Goal: Information Seeking & Learning: Learn about a topic

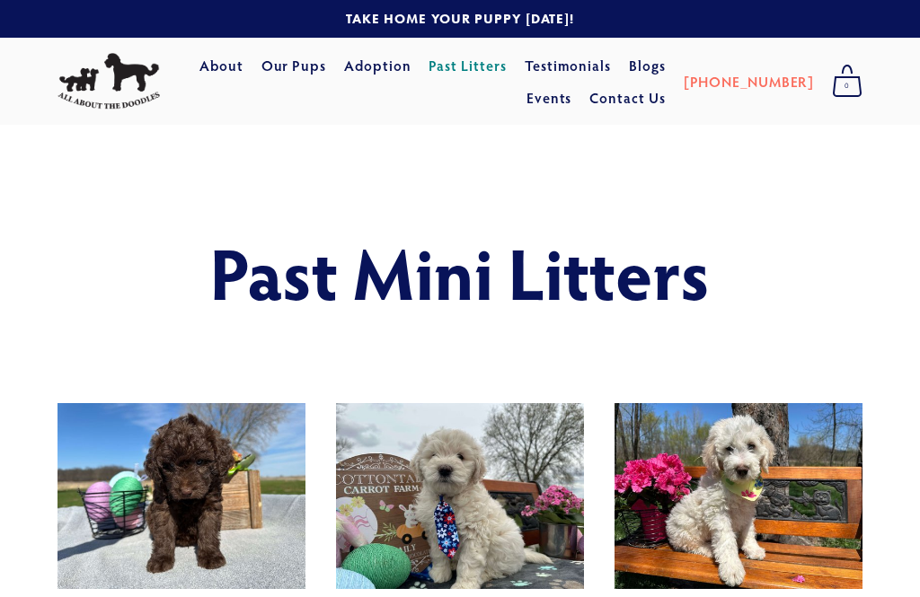
click at [296, 60] on link "Our Pups" at bounding box center [294, 65] width 66 height 32
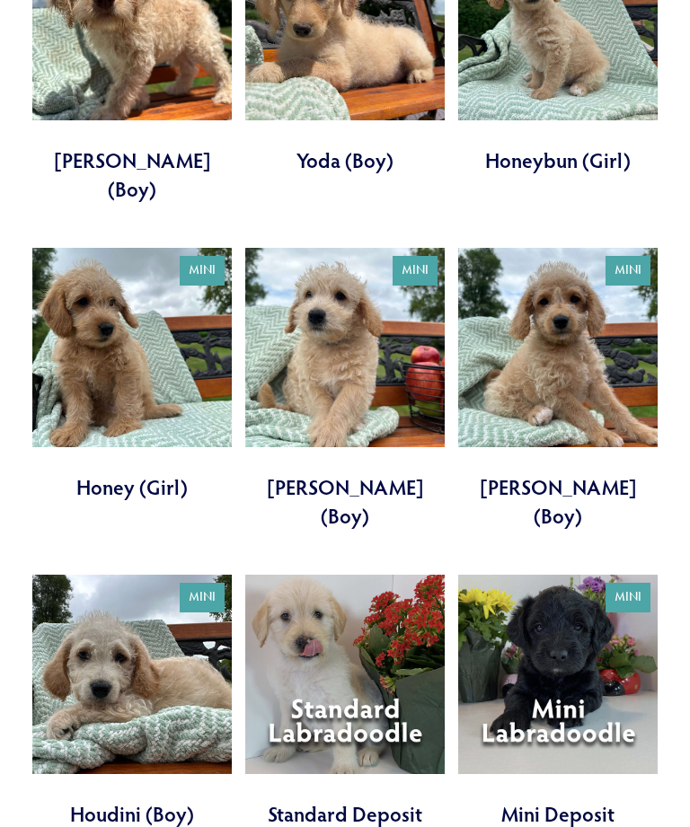
scroll to position [1174, 0]
click at [356, 576] on link at bounding box center [344, 702] width 199 height 253
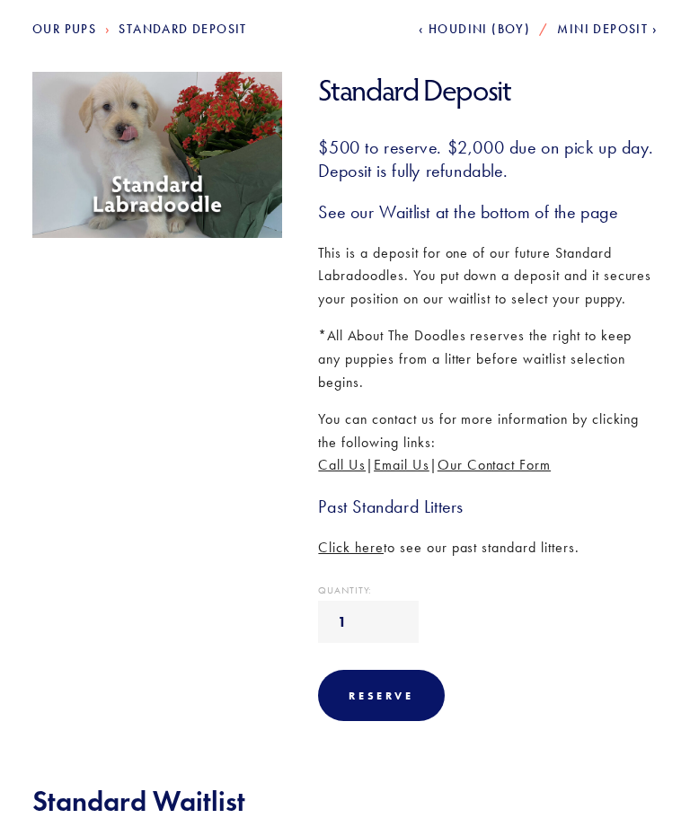
scroll to position [195, 0]
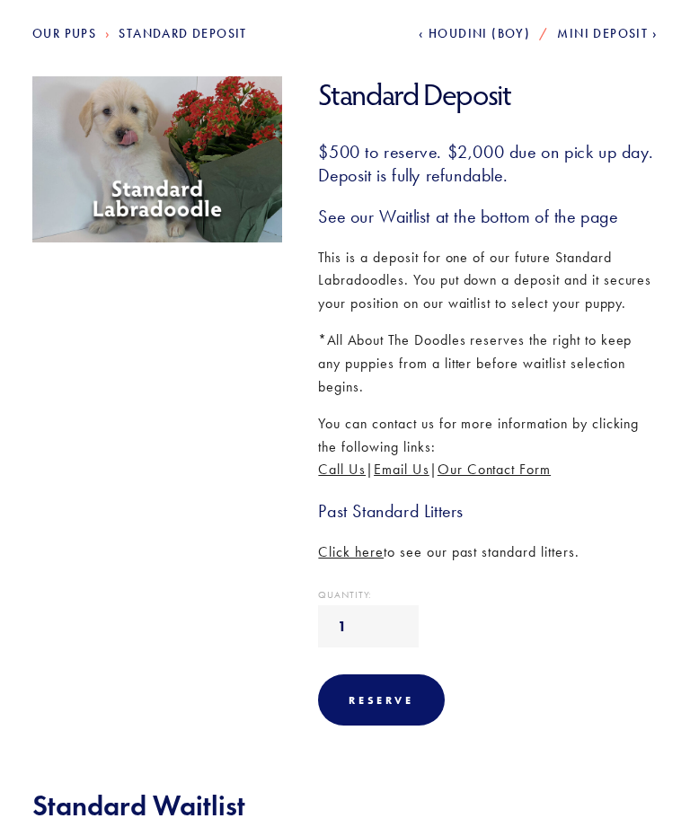
click at [198, 173] on img at bounding box center [157, 159] width 258 height 167
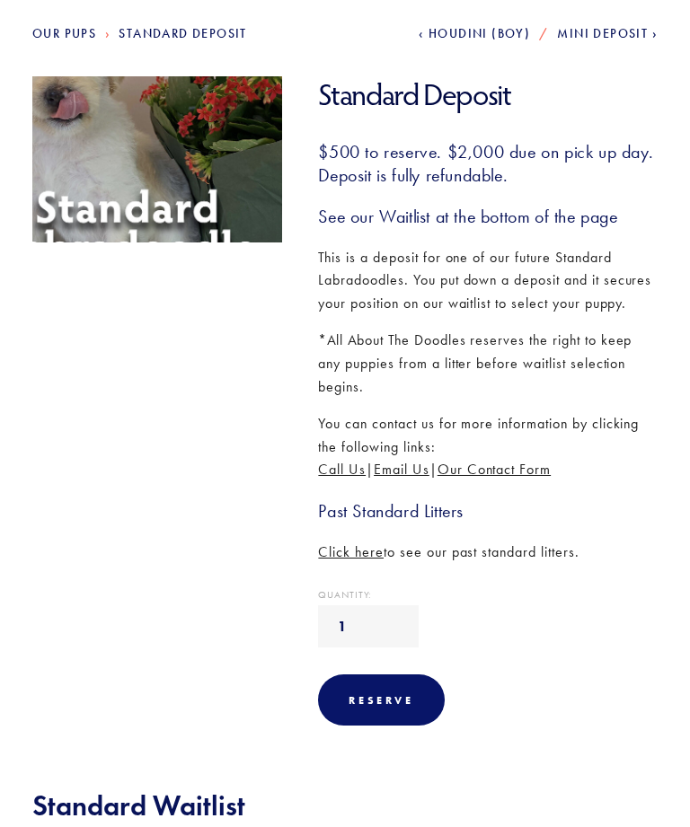
click at [187, 171] on img at bounding box center [157, 159] width 258 height 167
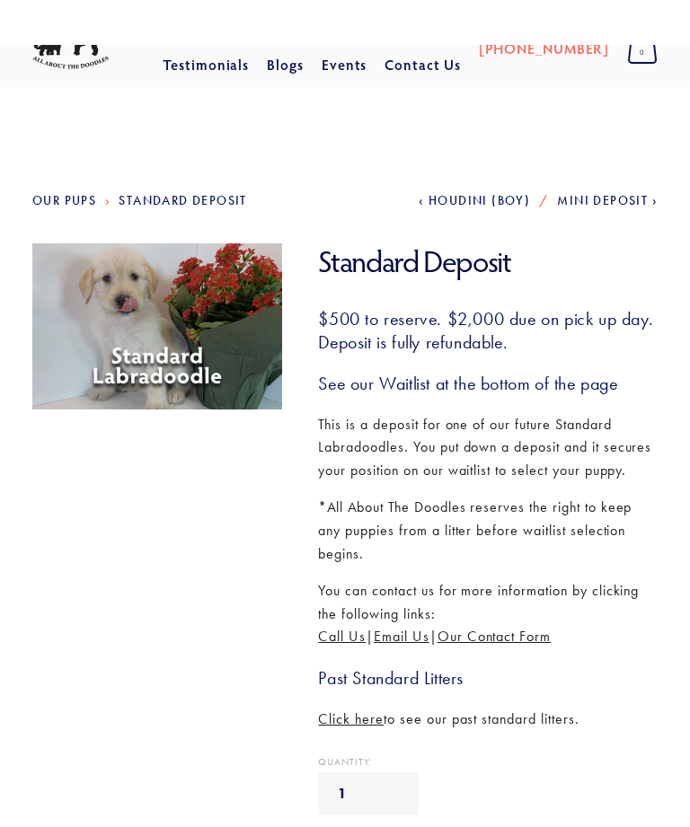
scroll to position [0, 0]
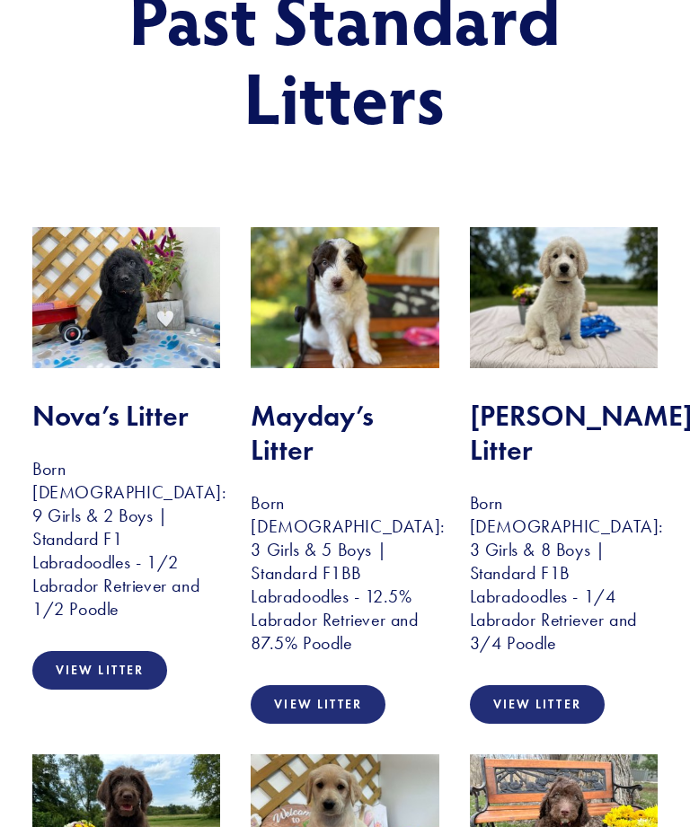
scroll to position [245, 0]
click at [128, 651] on link "View Litter" at bounding box center [99, 670] width 135 height 39
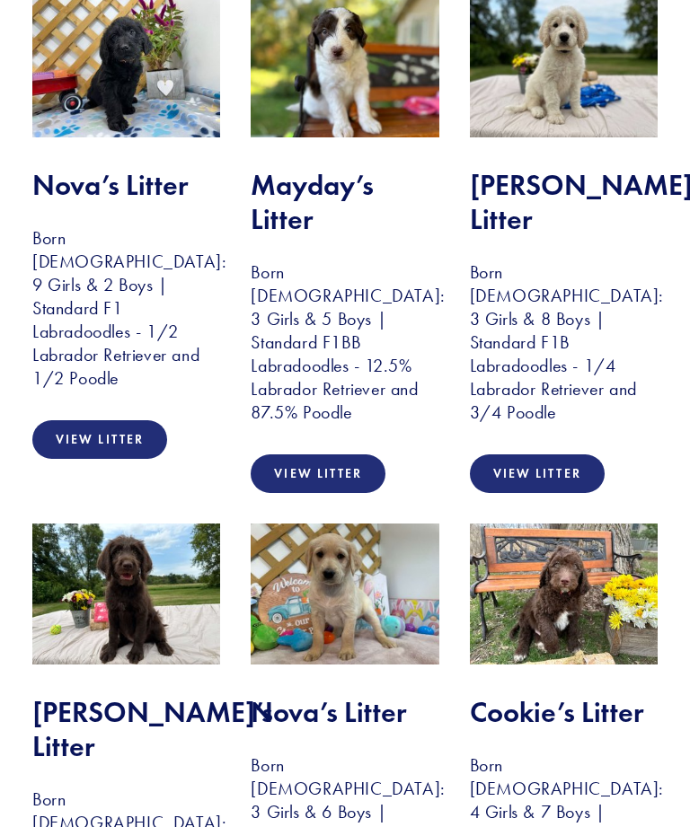
scroll to position [476, 0]
click at [164, 566] on img at bounding box center [126, 594] width 188 height 141
click at [163, 585] on img at bounding box center [126, 594] width 188 height 141
click at [151, 695] on h2 "Rosie’s Litter" at bounding box center [126, 729] width 188 height 69
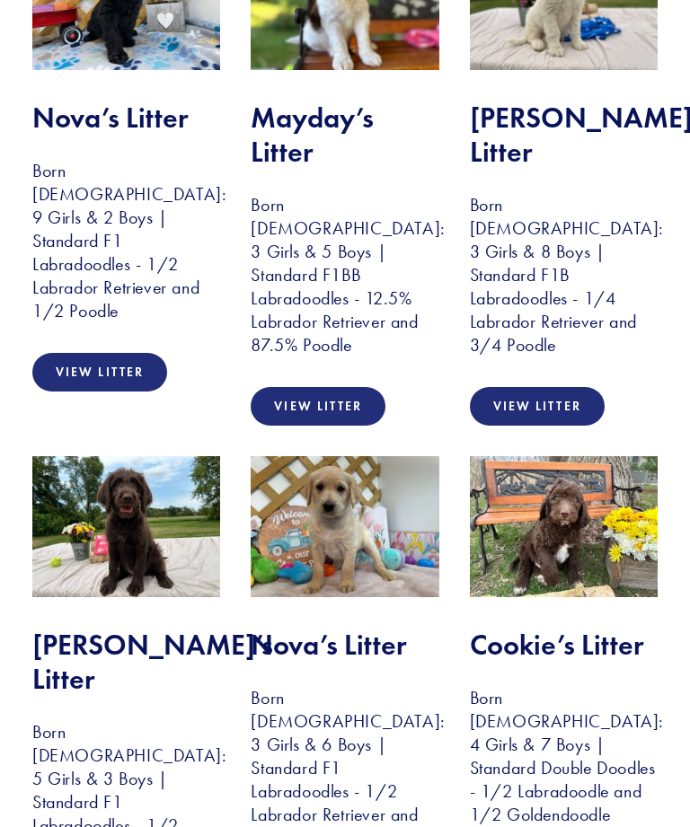
scroll to position [580, 0]
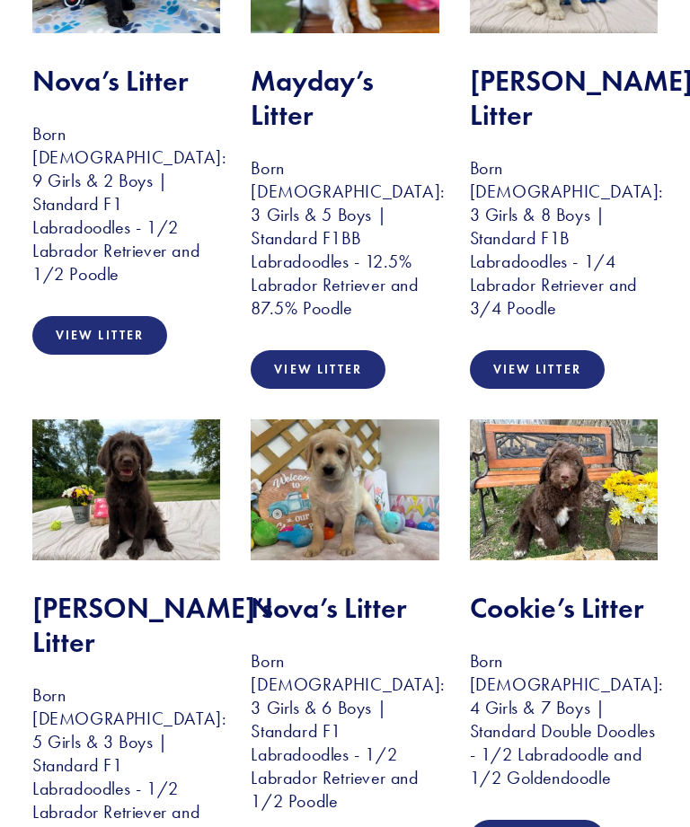
click at [138, 482] on img at bounding box center [126, 490] width 188 height 141
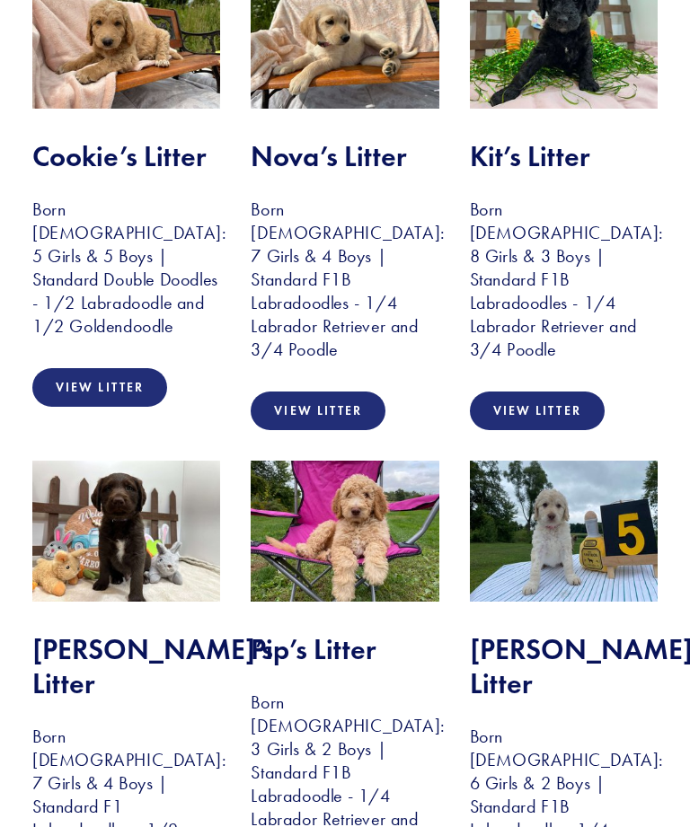
scroll to position [2089, 0]
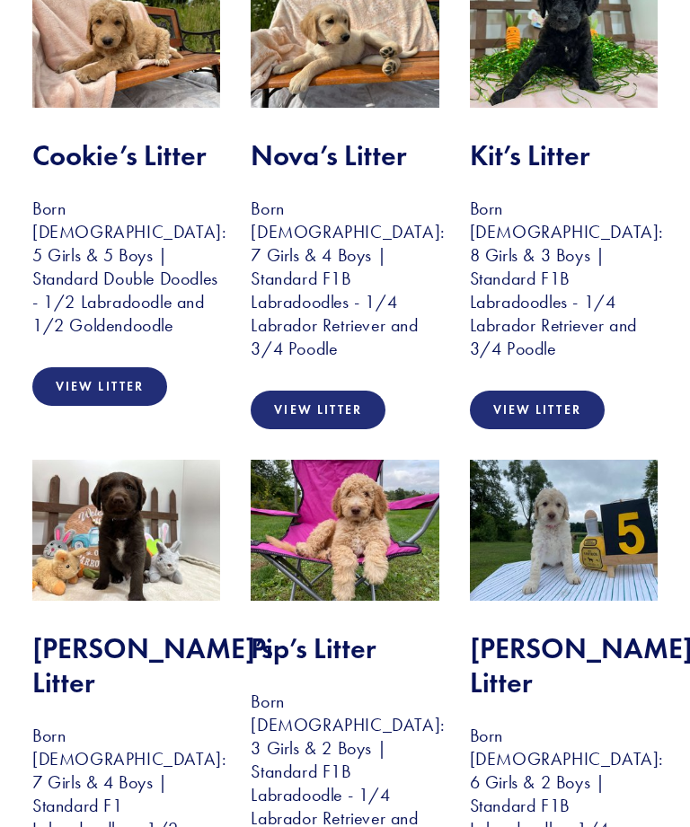
click at [133, 460] on img at bounding box center [126, 530] width 188 height 141
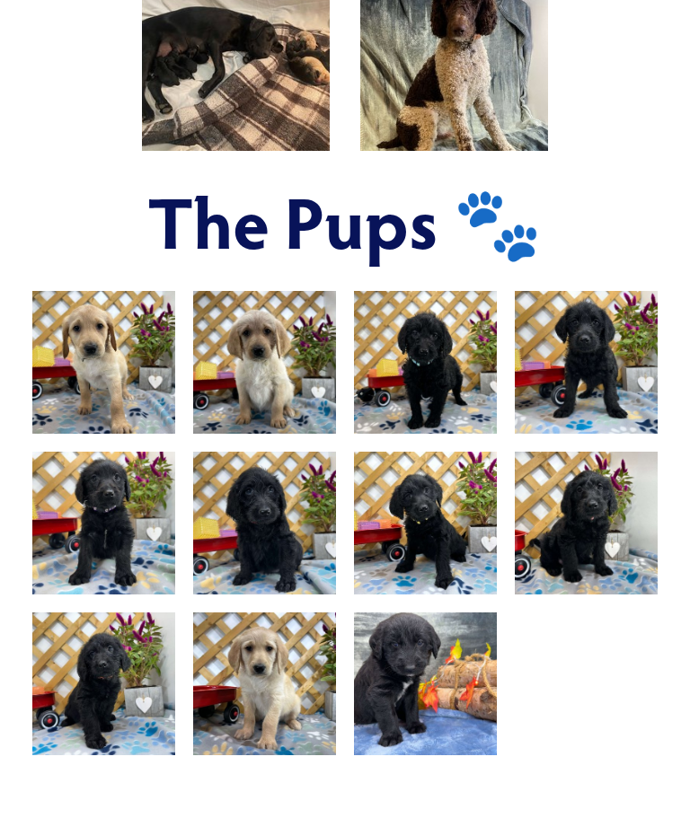
scroll to position [920, 0]
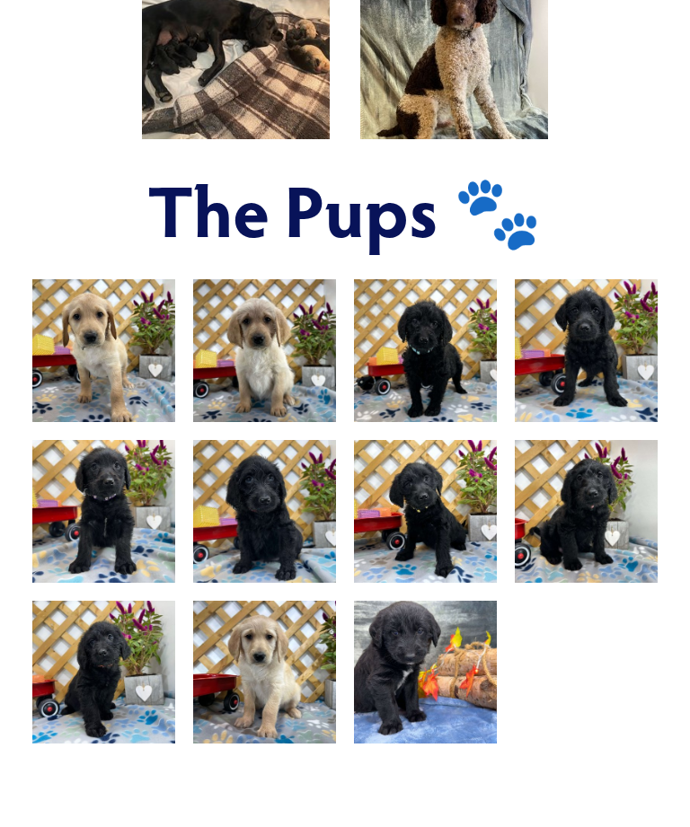
click at [590, 416] on img at bounding box center [586, 351] width 190 height 143
click at [439, 416] on img at bounding box center [426, 351] width 190 height 143
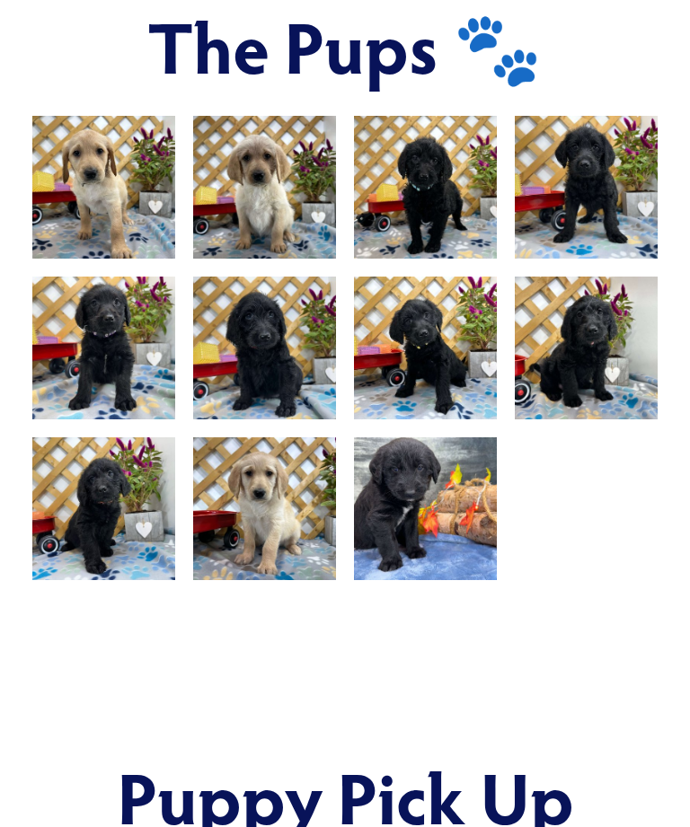
scroll to position [1083, 0]
click at [589, 407] on img at bounding box center [586, 349] width 190 height 143
click at [583, 406] on img at bounding box center [586, 349] width 190 height 143
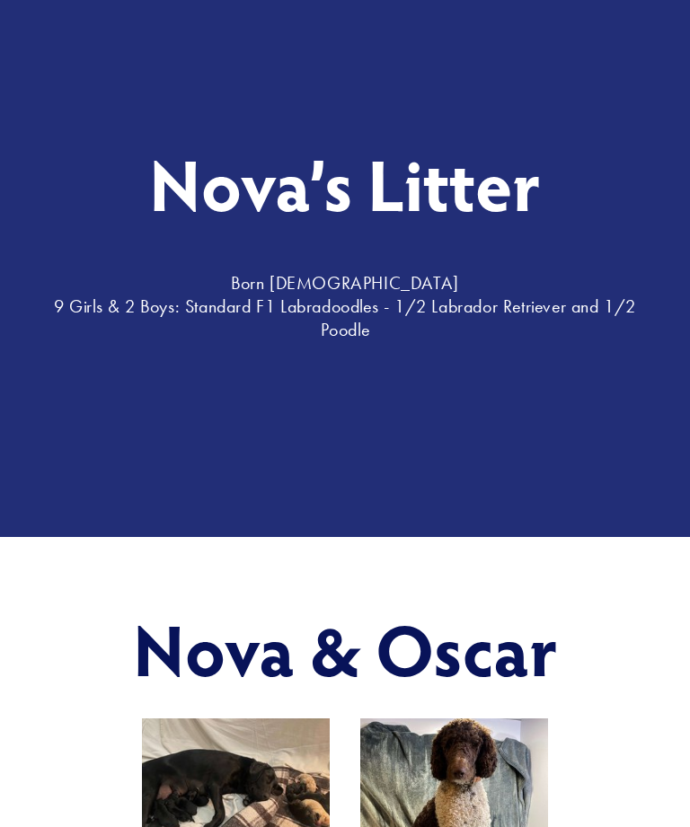
scroll to position [0, 0]
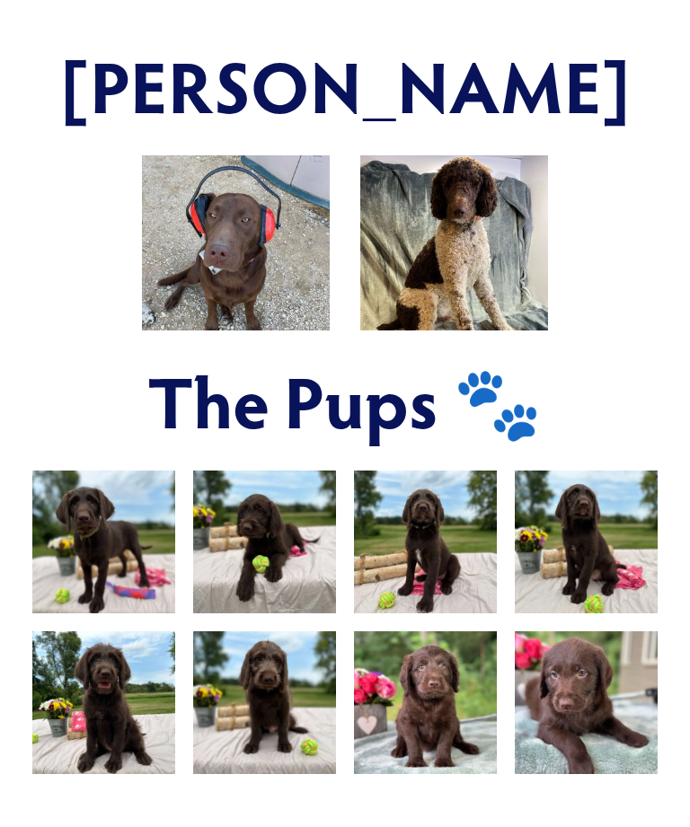
scroll to position [887, 0]
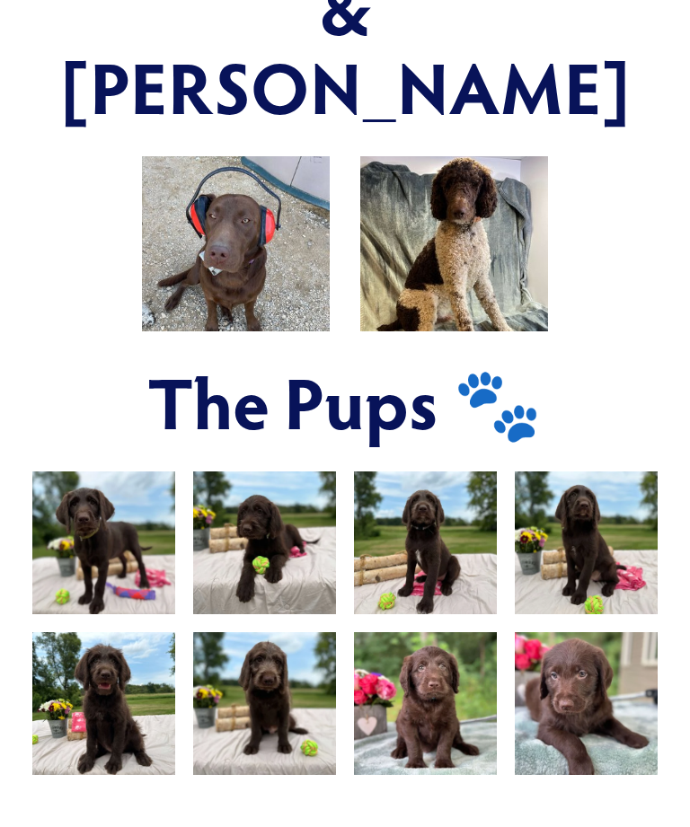
click at [126, 632] on img at bounding box center [104, 703] width 190 height 143
click at [122, 632] on img at bounding box center [104, 703] width 190 height 143
click at [116, 632] on img at bounding box center [104, 703] width 190 height 143
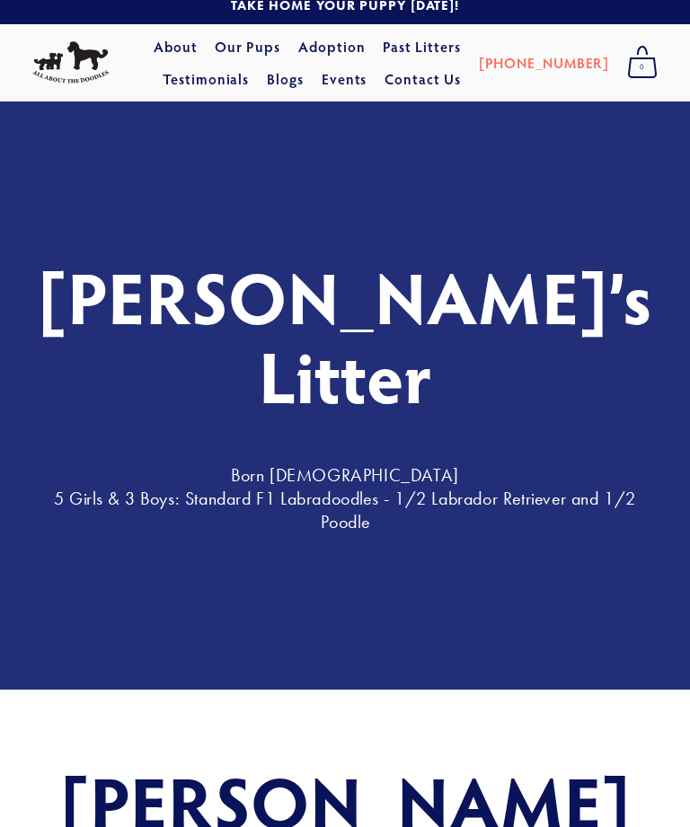
scroll to position [0, 0]
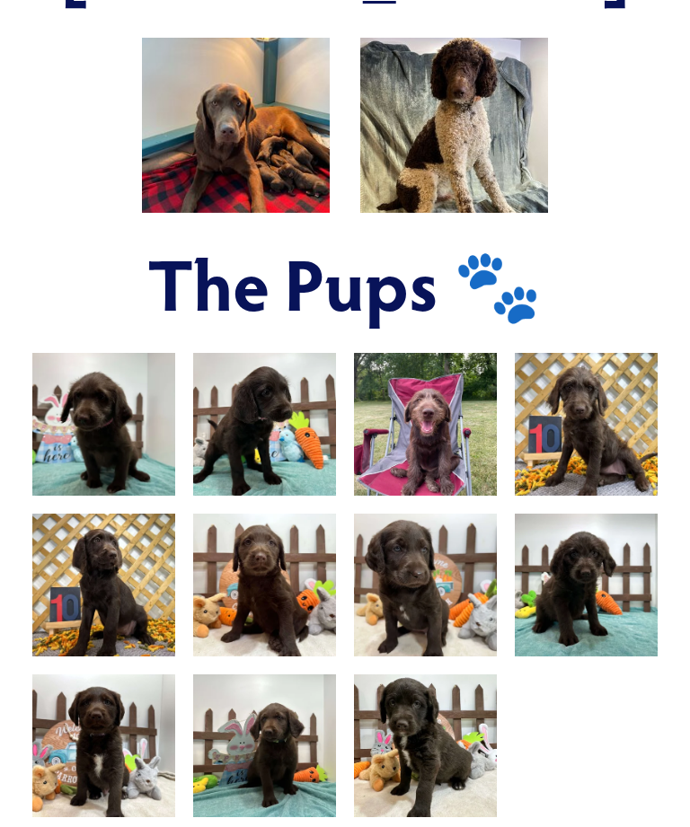
scroll to position [1006, 0]
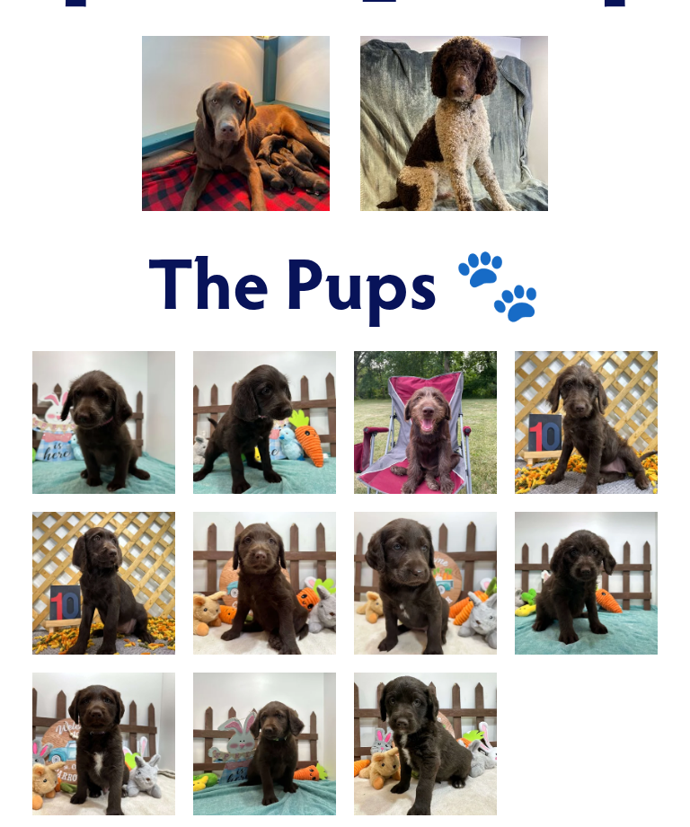
click at [464, 674] on img at bounding box center [426, 745] width 190 height 143
click at [441, 674] on img at bounding box center [426, 745] width 190 height 143
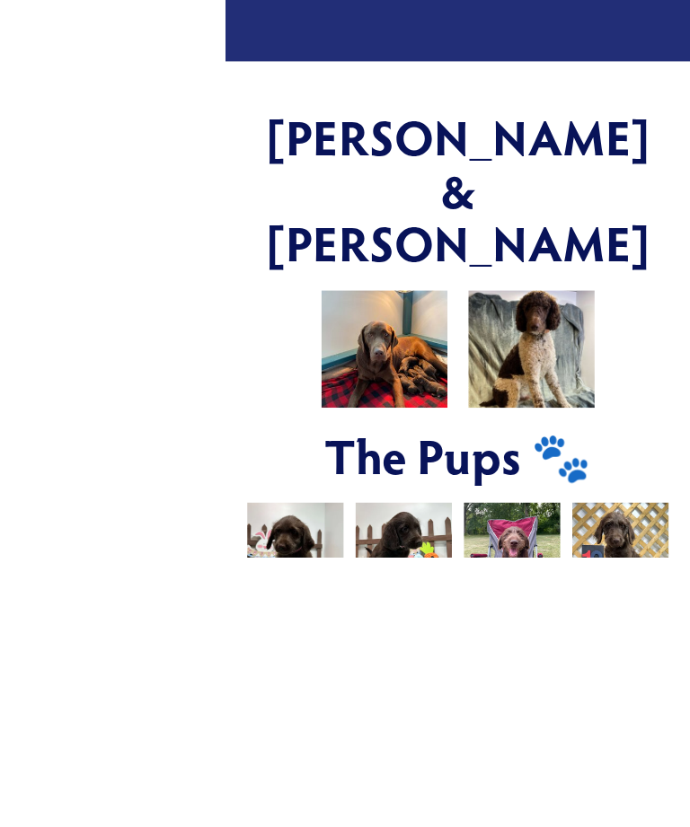
scroll to position [850, 0]
